Goal: Task Accomplishment & Management: Manage account settings

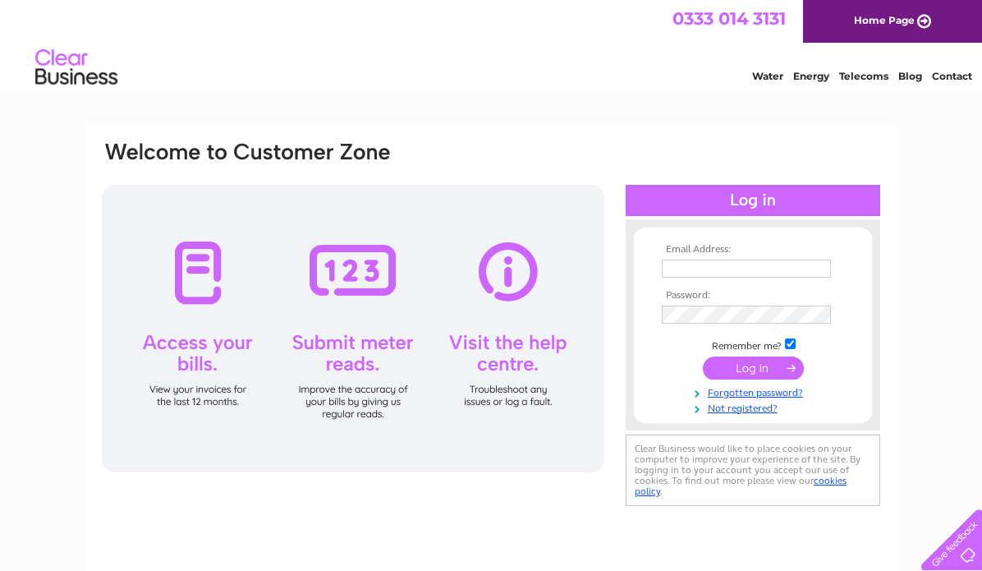
type input "[EMAIL_ADDRESS][DOMAIN_NAME]"
click at [755, 365] on input "submit" at bounding box center [753, 367] width 101 height 23
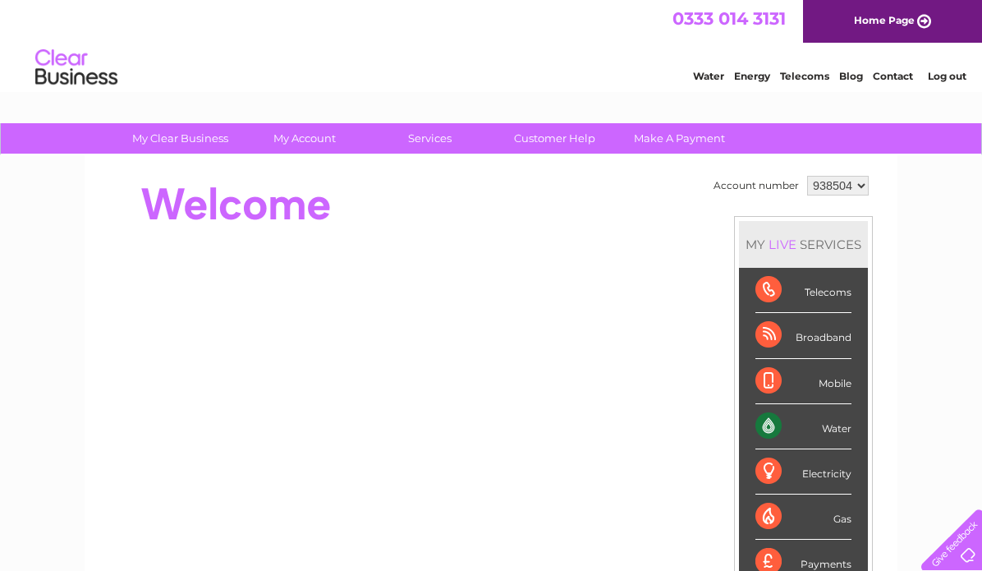
click at [859, 180] on select "938504 938511" at bounding box center [838, 186] width 62 height 20
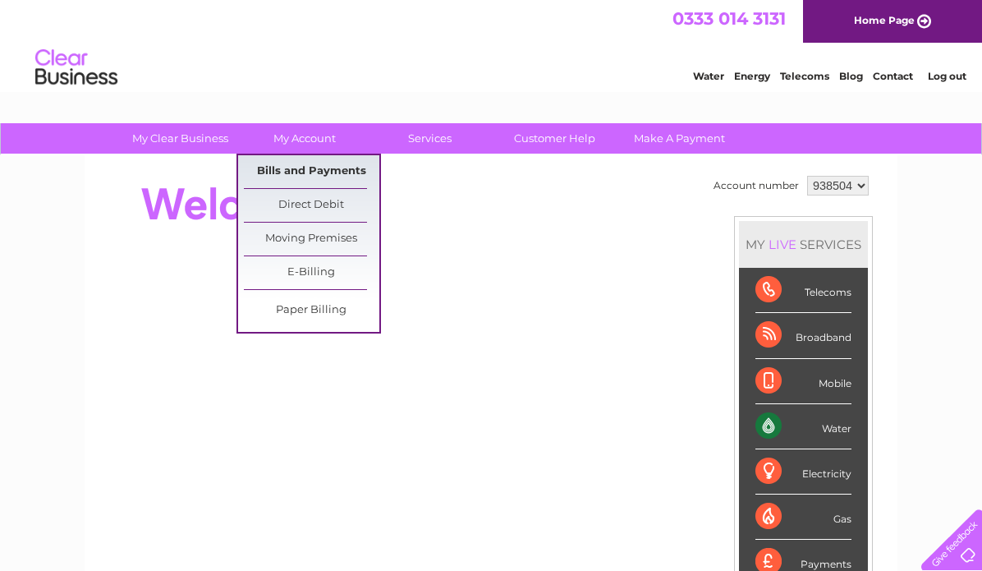
click at [277, 169] on link "Bills and Payments" at bounding box center [311, 171] width 135 height 33
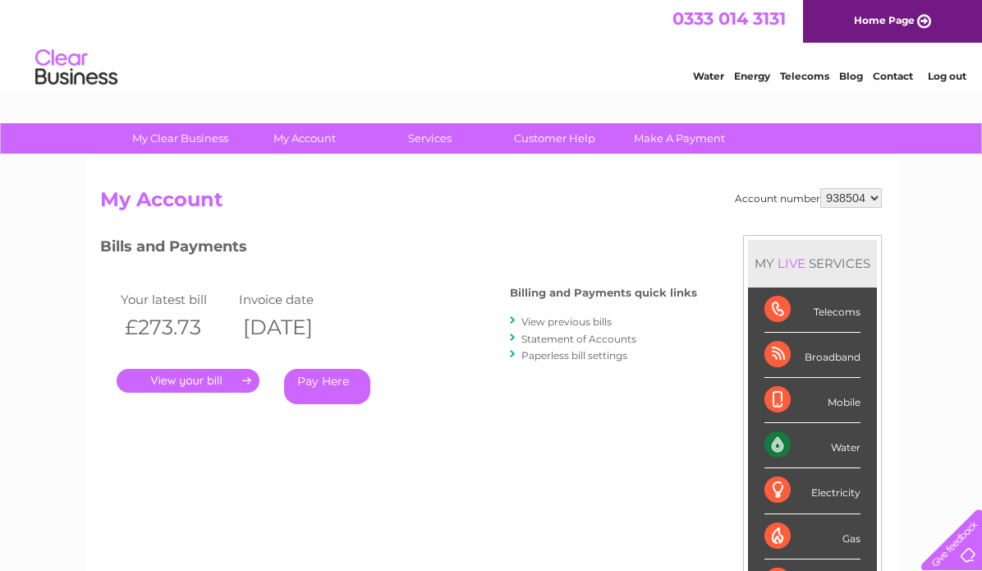
click at [861, 200] on select "938504 938511" at bounding box center [851, 198] width 62 height 20
select select "938511"
click at [820, 188] on select "938504 938511" at bounding box center [851, 198] width 62 height 20
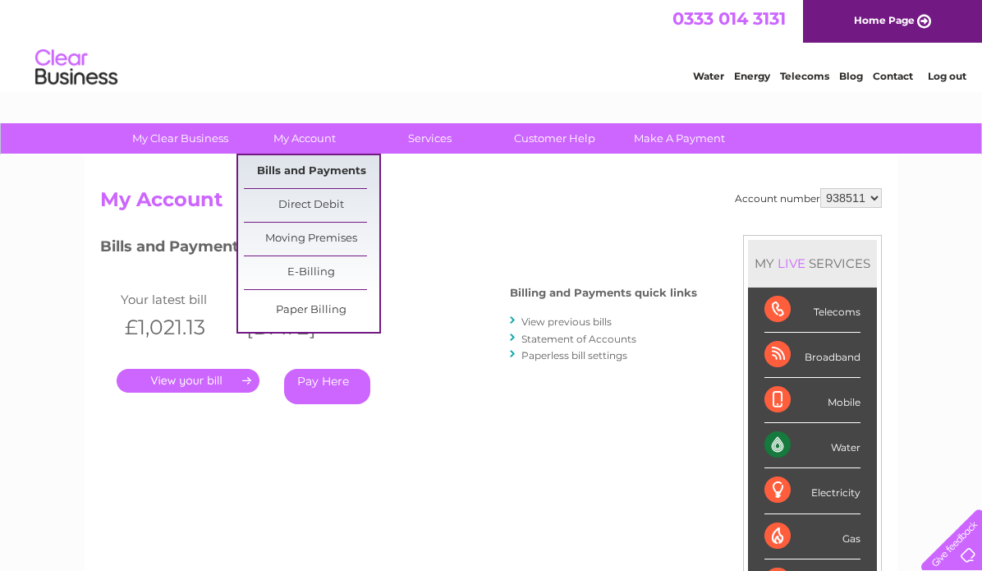
click at [292, 168] on link "Bills and Payments" at bounding box center [311, 171] width 135 height 33
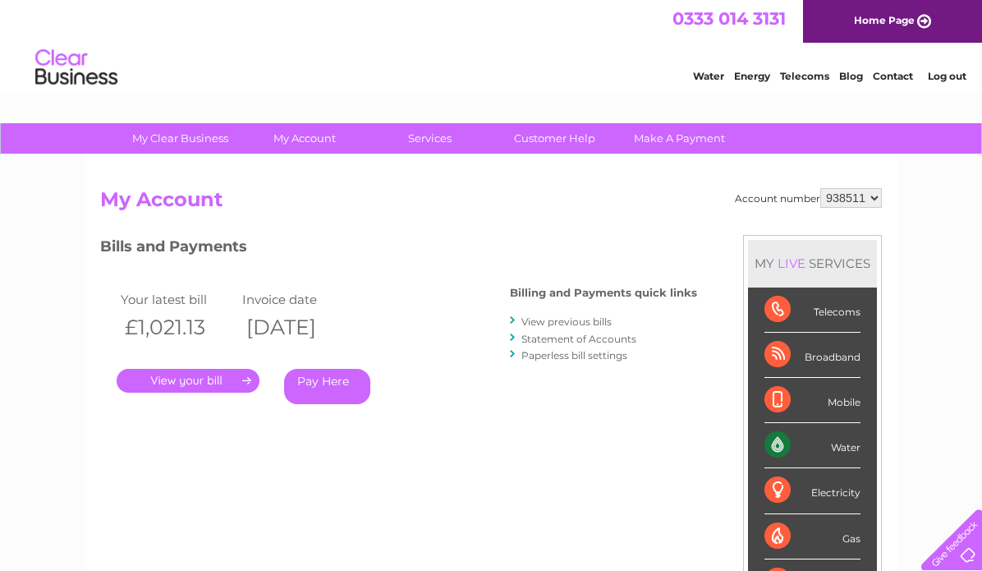
click at [200, 377] on link "." at bounding box center [188, 381] width 143 height 24
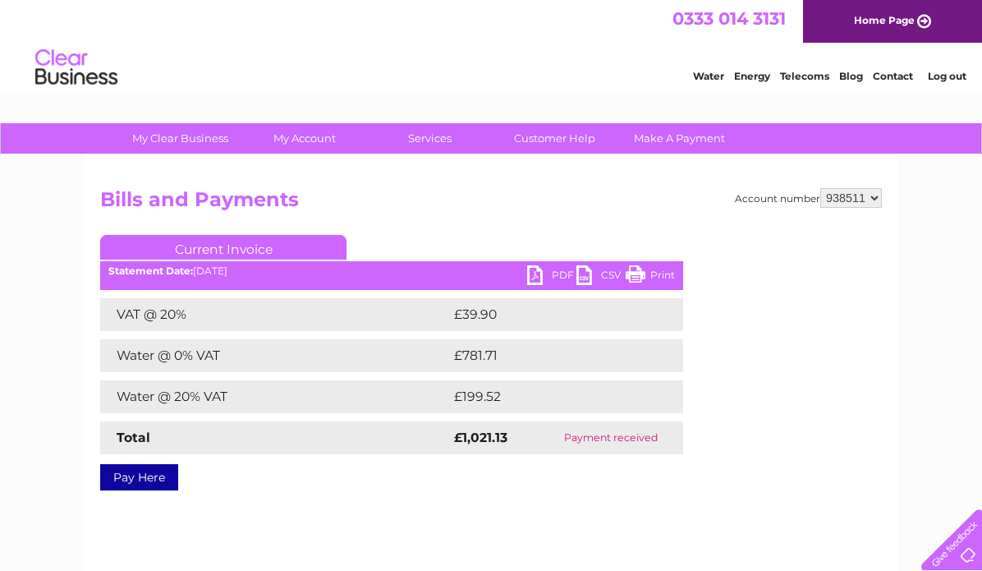
click at [532, 271] on link "PDF" at bounding box center [551, 277] width 49 height 24
